Goal: Task Accomplishment & Management: Use online tool/utility

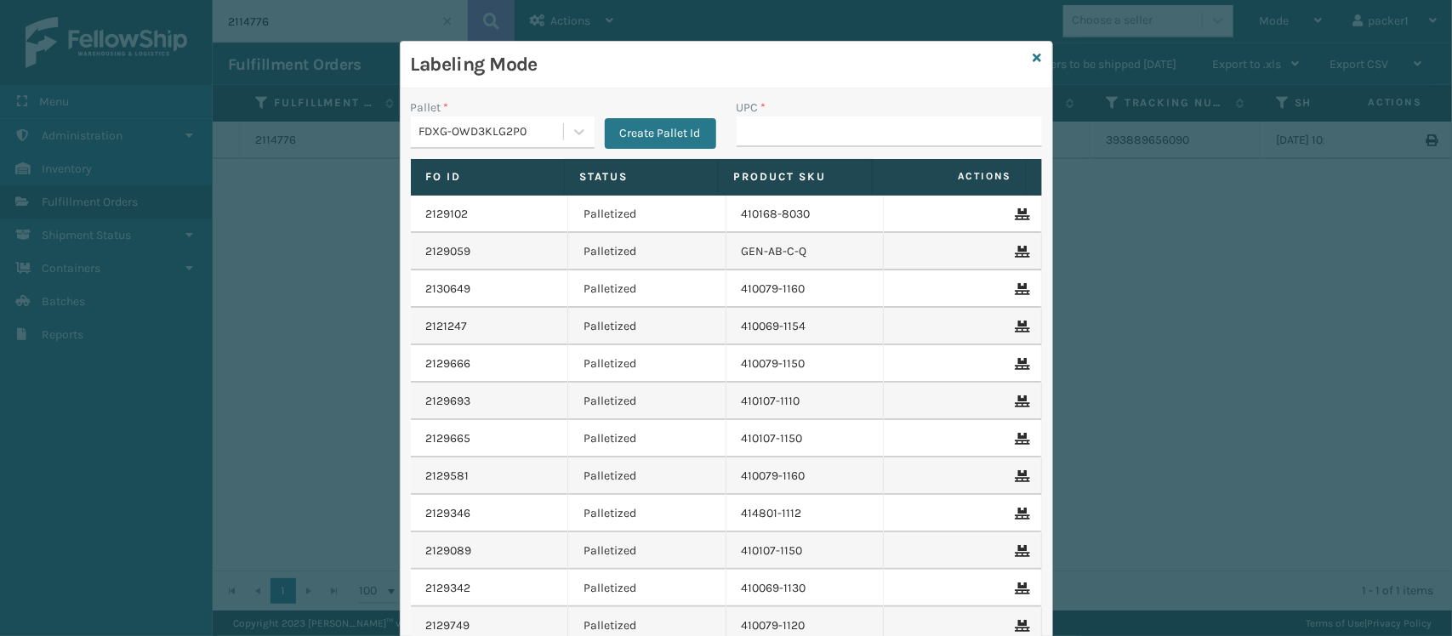
click at [859, 134] on input "UPC *" at bounding box center [888, 131] width 305 height 31
click at [491, 136] on div "FDXG-OWD3KLG2P0" at bounding box center [491, 132] width 145 height 18
click at [478, 226] on td "2129102" at bounding box center [490, 214] width 158 height 37
click at [427, 132] on div "FDXG-OWD3KLG2P0" at bounding box center [491, 132] width 145 height 18
click at [447, 196] on div "UPSG-9IJKMAW23M" at bounding box center [503, 205] width 184 height 31
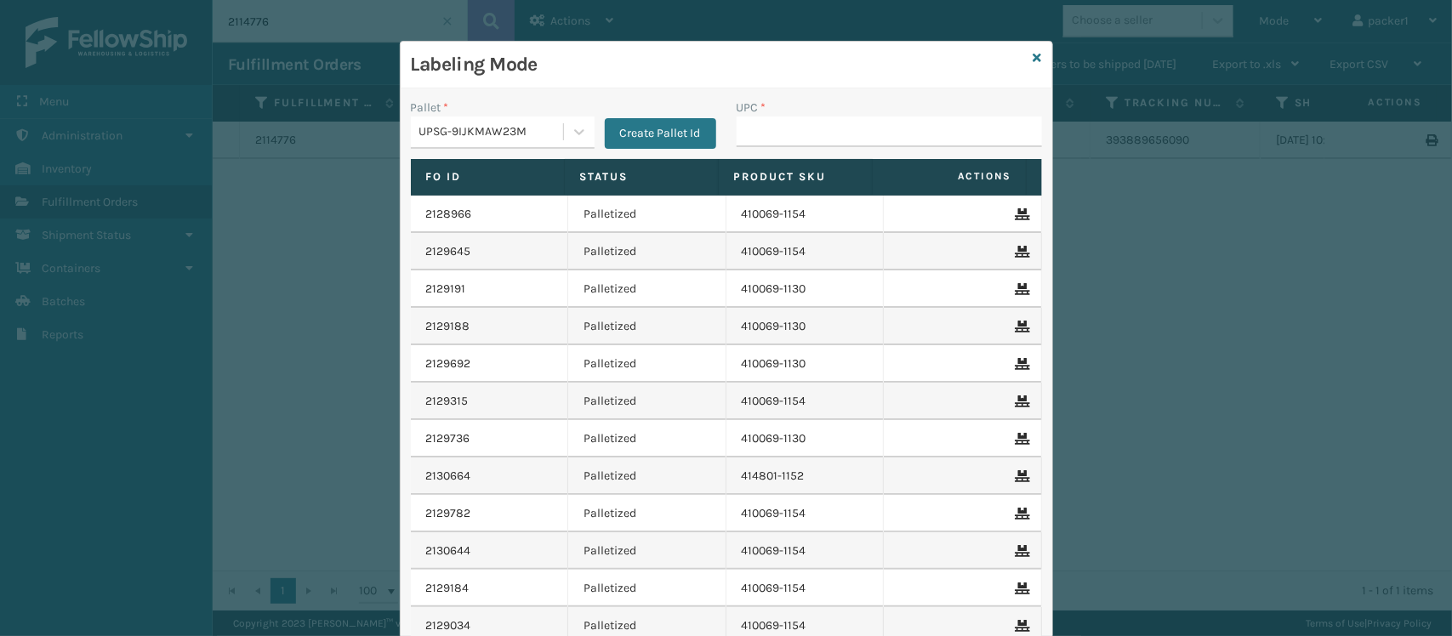
click at [923, 111] on div "UPC *" at bounding box center [888, 108] width 305 height 18
click at [923, 115] on div "UPC *" at bounding box center [888, 108] width 305 height 18
click at [923, 125] on input "UPC *" at bounding box center [888, 131] width 305 height 31
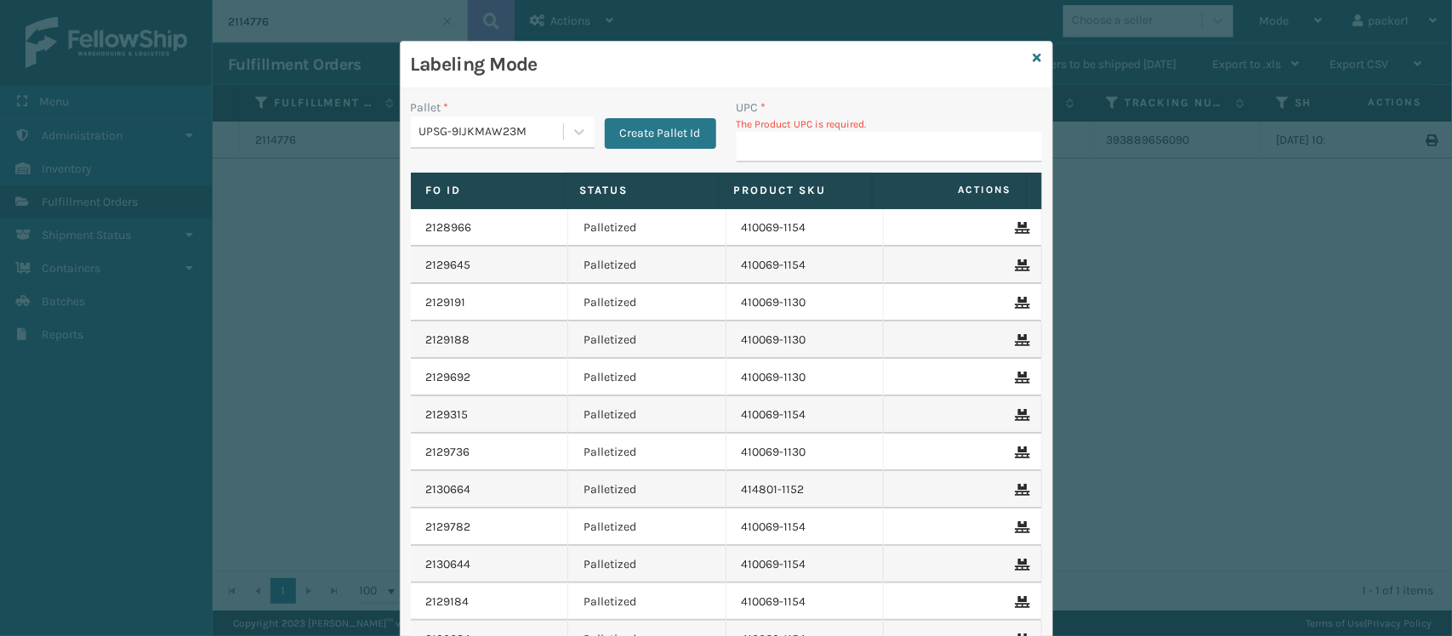
click at [927, 151] on input "UPC *" at bounding box center [888, 147] width 305 height 31
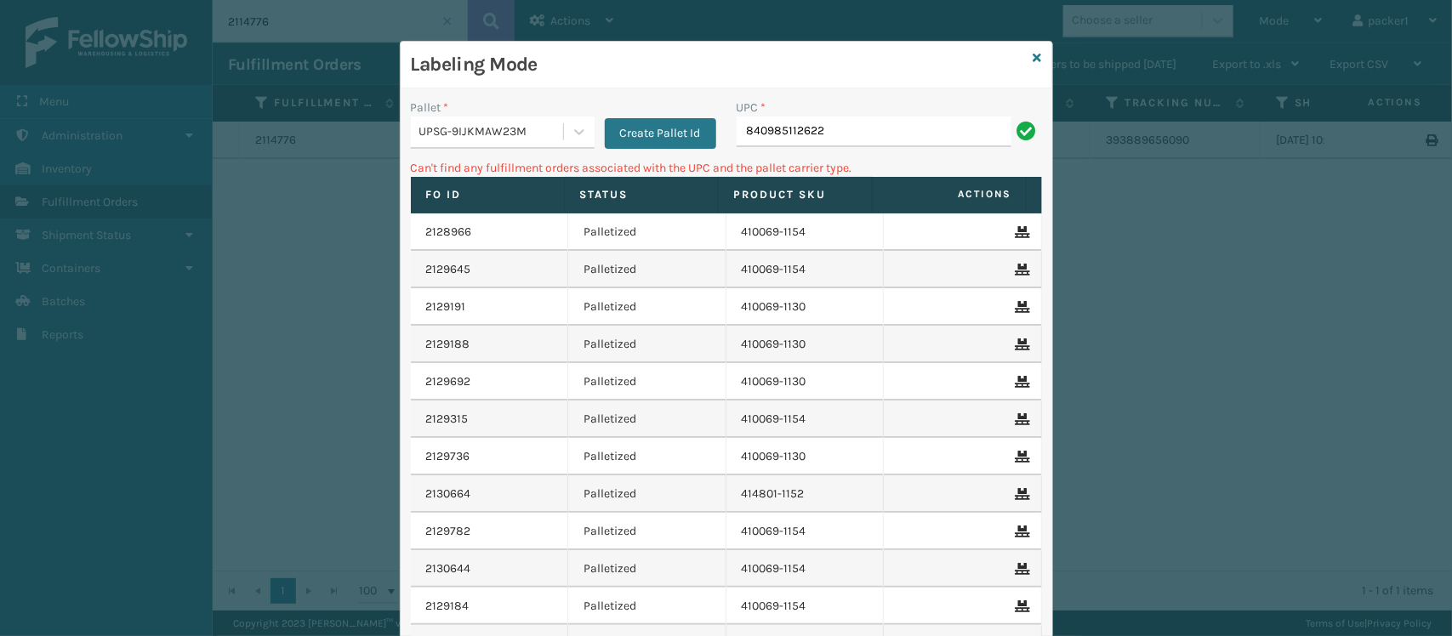
click at [466, 130] on div "UPSG-9IJKMAW23M" at bounding box center [491, 132] width 145 height 18
click at [459, 166] on div "FDXG-OWD3KLG2P0" at bounding box center [503, 174] width 184 height 31
click at [912, 128] on input "840985112622" at bounding box center [873, 131] width 275 height 31
